Goal: Go to known website: Go to known website

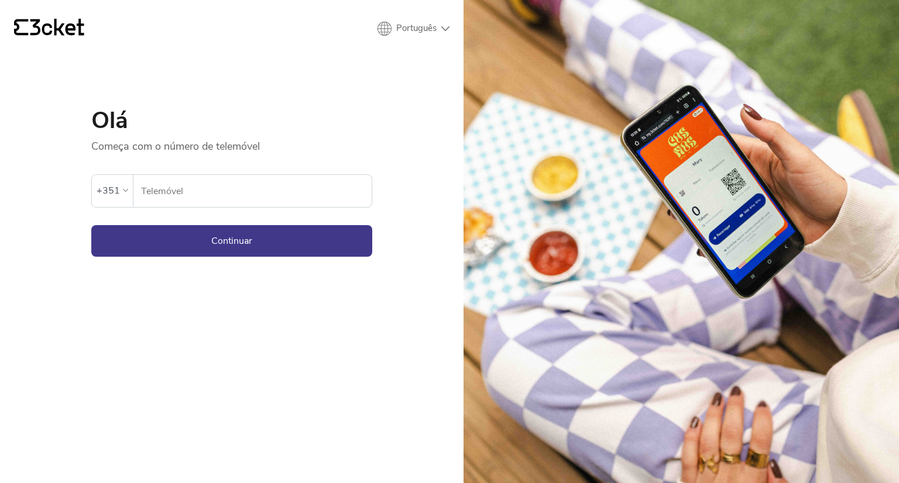
click at [225, 191] on input "Telemóvel" at bounding box center [255, 191] width 231 height 32
type input "914524161"
click at [237, 240] on button "Continuar" at bounding box center [231, 241] width 281 height 32
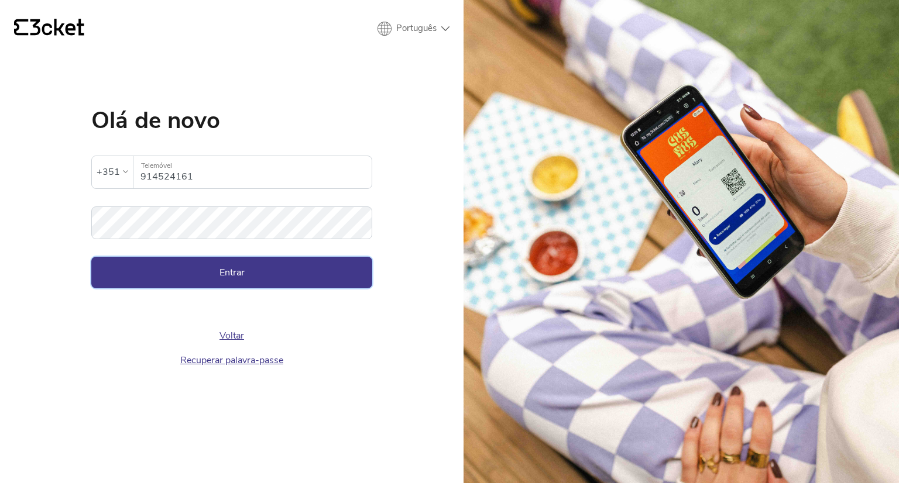
click at [226, 271] on button "Entrar" at bounding box center [231, 273] width 281 height 32
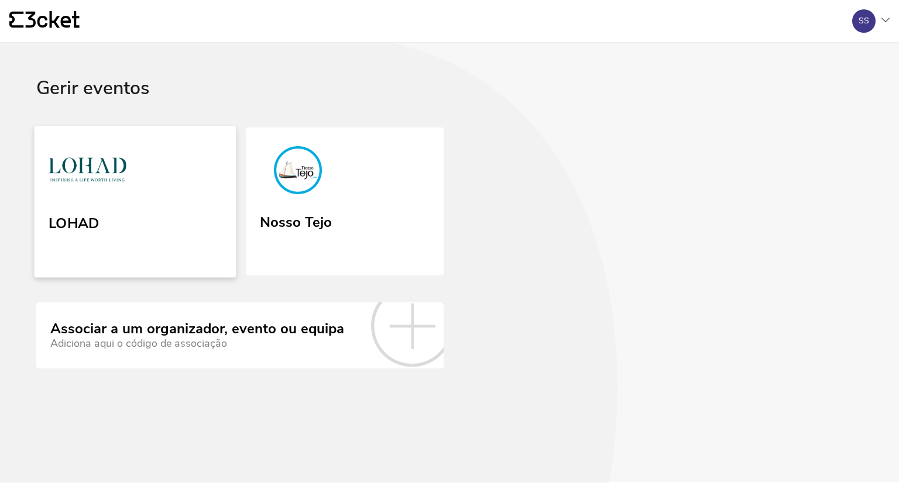
click at [136, 209] on link "LOHAD" at bounding box center [136, 202] width 202 height 152
click at [153, 193] on link "LOHAD" at bounding box center [136, 202] width 202 height 152
